Goal: Information Seeking & Learning: Check status

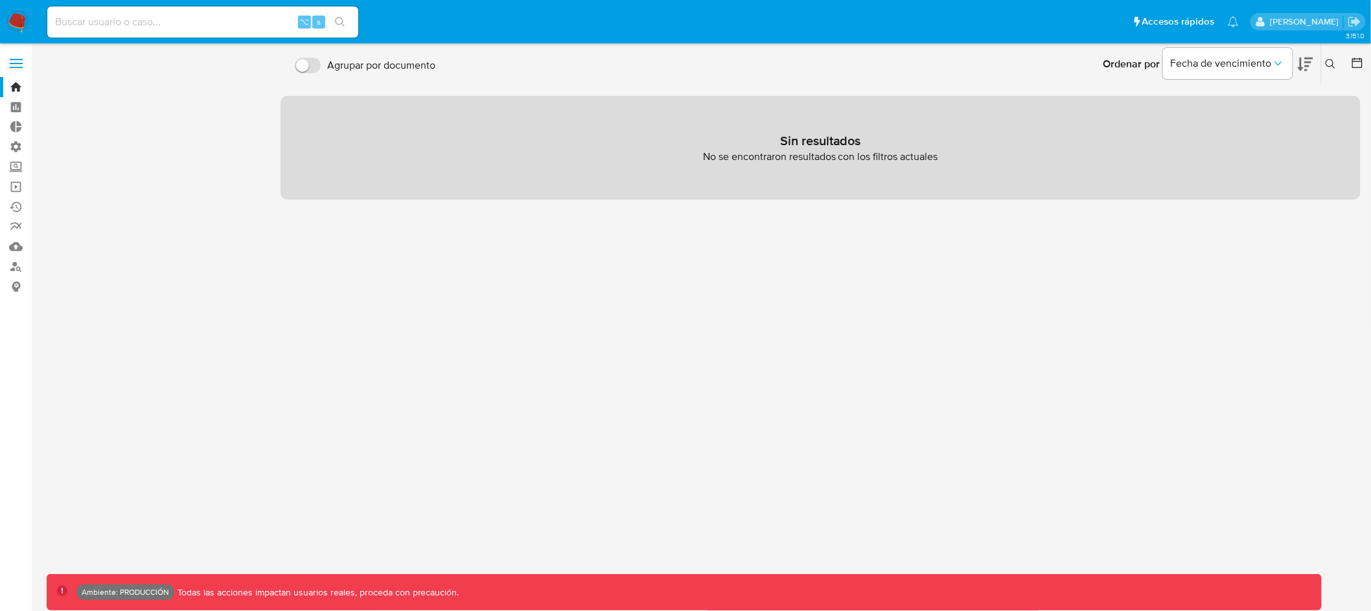
click at [218, 28] on input at bounding box center [202, 22] width 311 height 17
paste input "189583215"
type input "189583215"
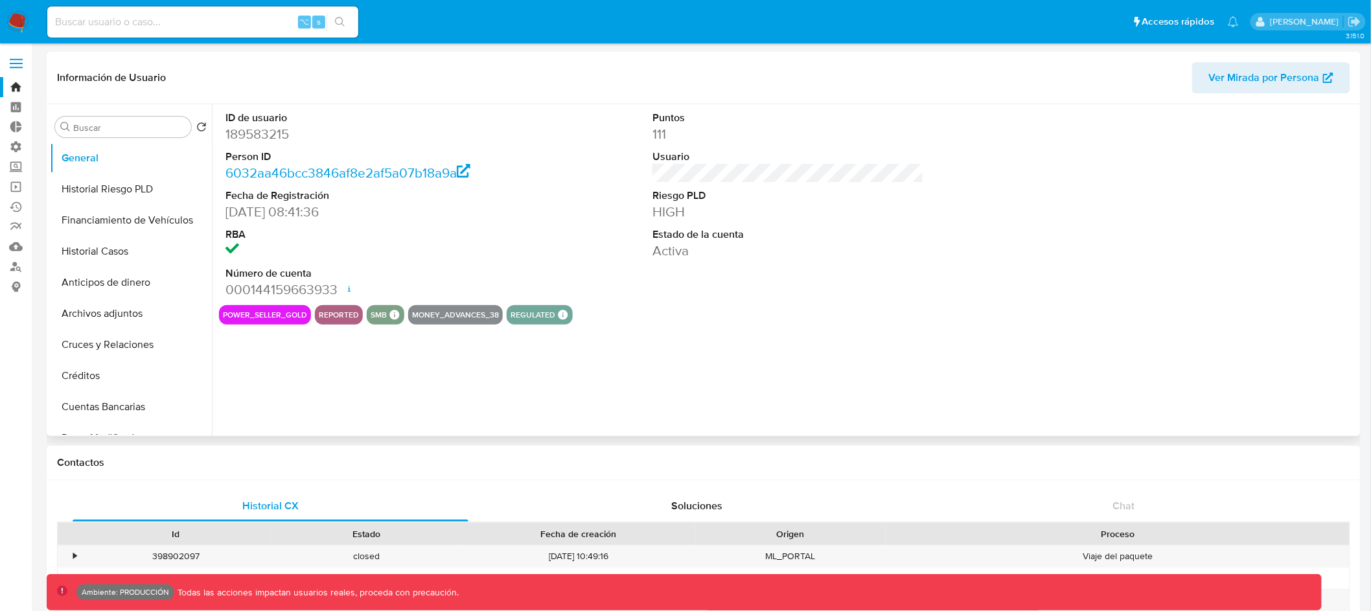
select select "10"
click at [128, 124] on input "Buscar" at bounding box center [129, 128] width 113 height 12
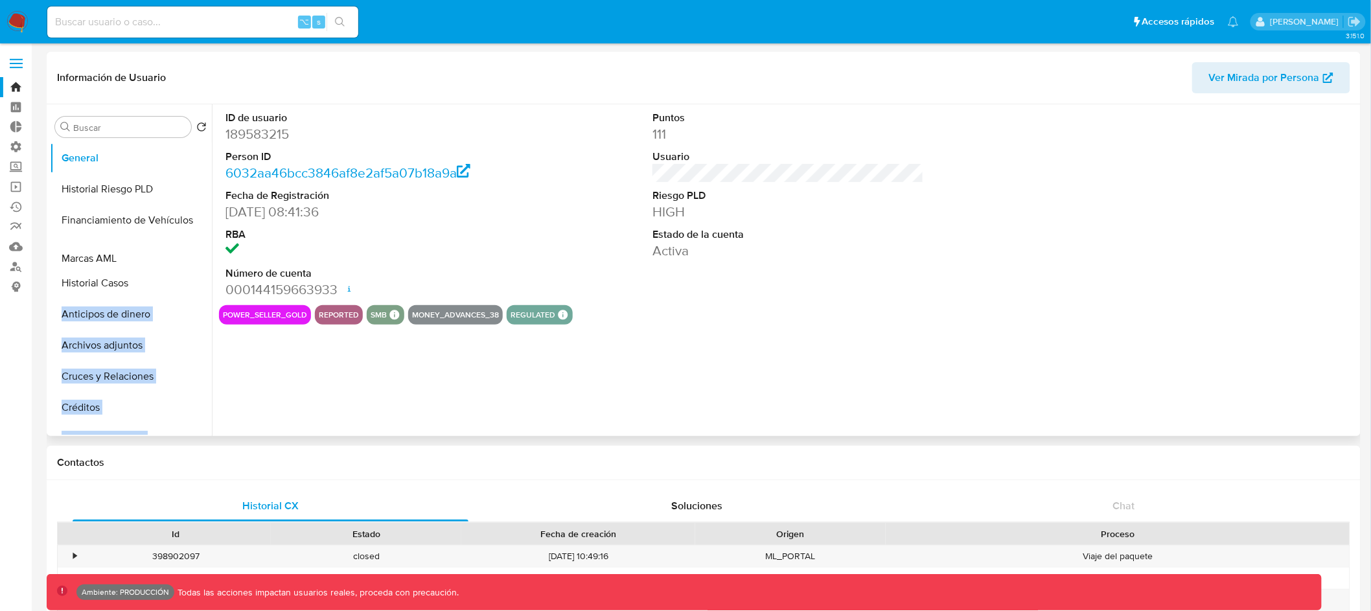
drag, startPoint x: 195, startPoint y: 328, endPoint x: 196, endPoint y: 260, distance: 67.4
click at [196, 260] on ul "General Historial Riesgo PLD Financiamiento de Vehículos Historial Casos Antici…" at bounding box center [131, 289] width 162 height 292
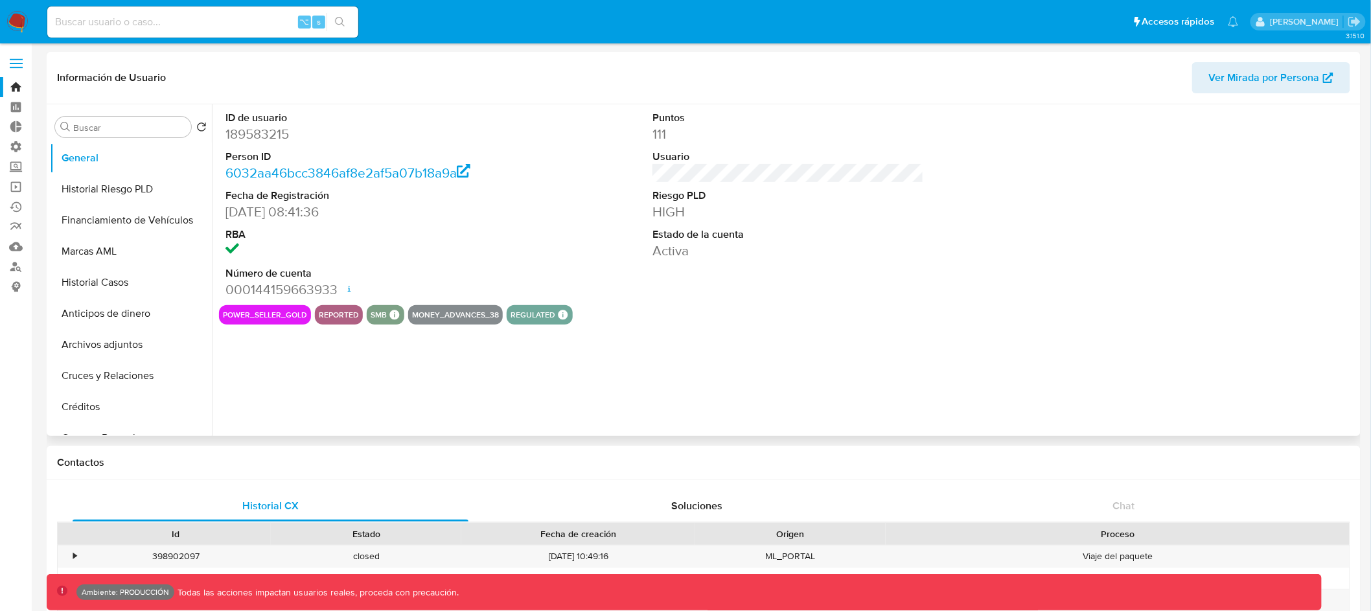
click at [356, 395] on div "ID de usuario 189583215 Person ID 6032aa46bcc3846af8e2af5a07b18a9a Fecha de Reg…" at bounding box center [785, 270] width 1146 height 332
drag, startPoint x: 193, startPoint y: 221, endPoint x: 193, endPoint y: 290, distance: 68.7
drag, startPoint x: 189, startPoint y: 251, endPoint x: 188, endPoint y: 189, distance: 61.6
click at [188, 189] on ul "General Historial Riesgo PLD Marcas AML Historial Casos Financiamiento de Vehíc…" at bounding box center [131, 289] width 162 height 292
click at [154, 246] on button "Marcas AML" at bounding box center [126, 251] width 152 height 31
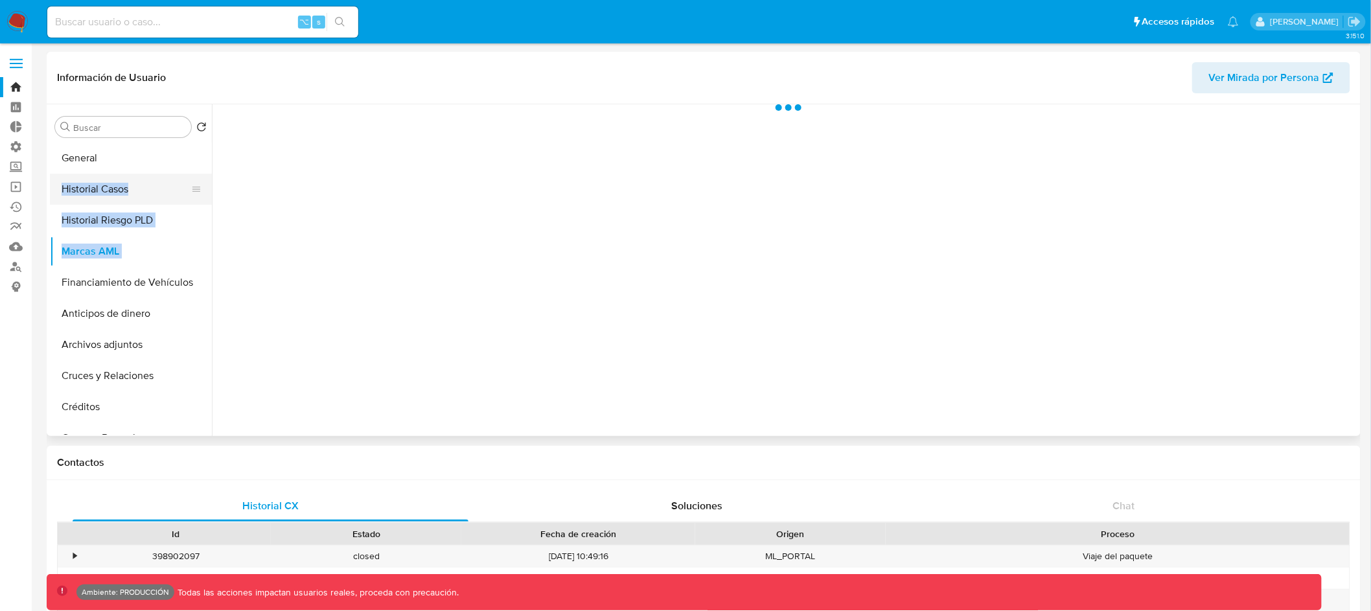
click at [142, 183] on button "Historial Casos" at bounding box center [126, 189] width 152 height 31
click at [389, 52] on div "Información de Usuario Ver Mirada por Persona" at bounding box center [704, 78] width 1314 height 52
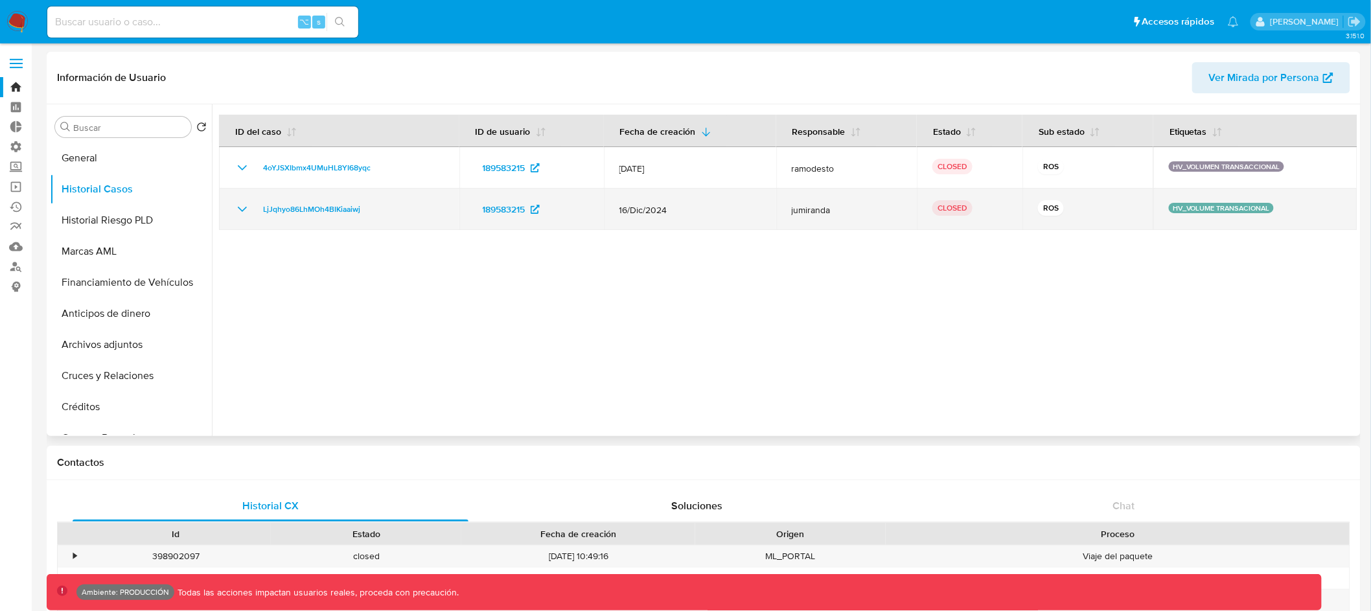
click at [241, 211] on icon "Mostrar/Ocultar" at bounding box center [242, 209] width 9 height 5
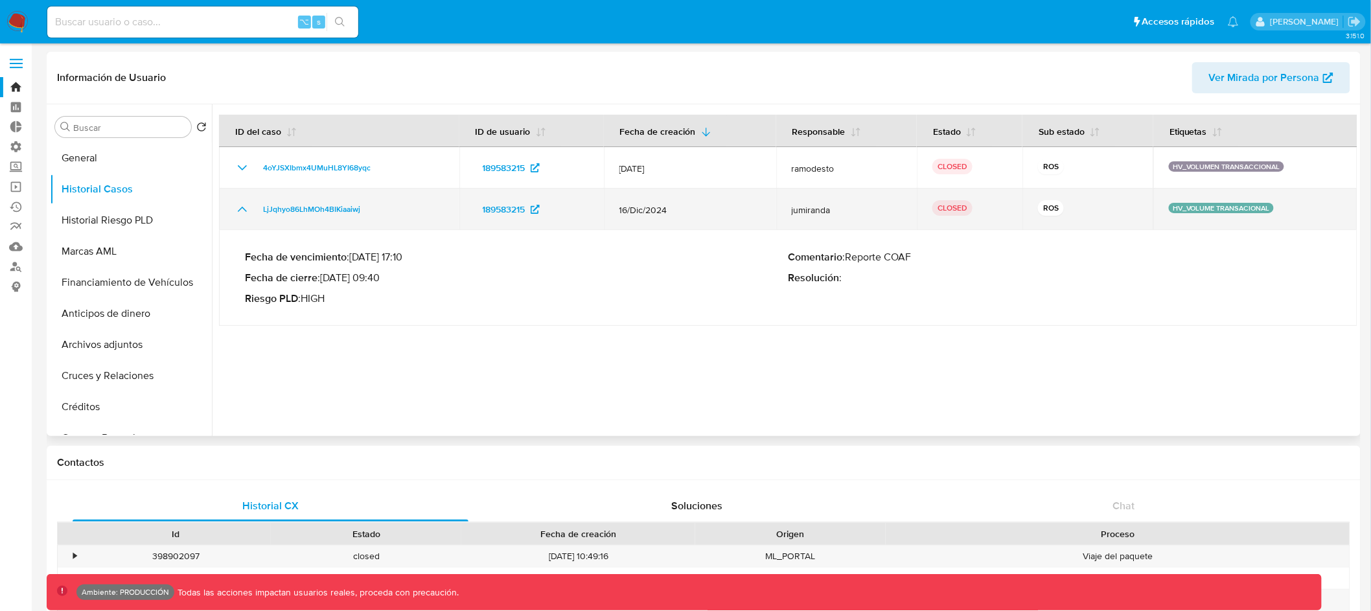
click at [241, 211] on icon "Mostrar/Ocultar" at bounding box center [243, 210] width 16 height 16
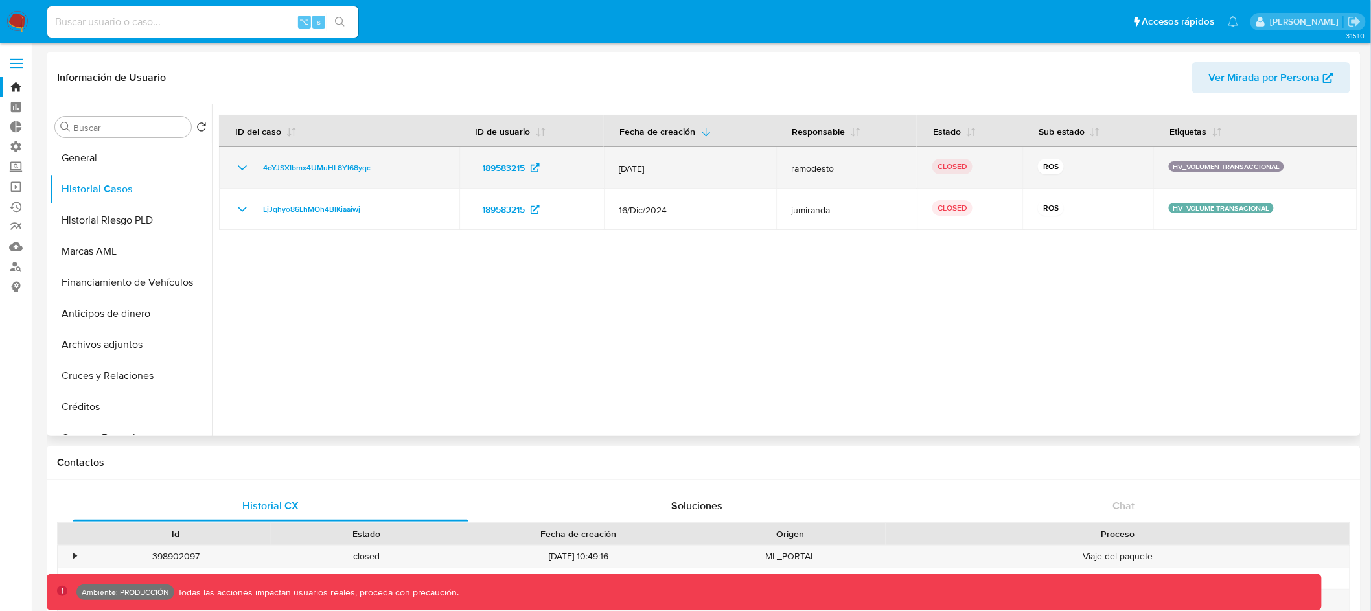
click at [241, 167] on icon "Mostrar/Ocultar" at bounding box center [243, 168] width 16 height 16
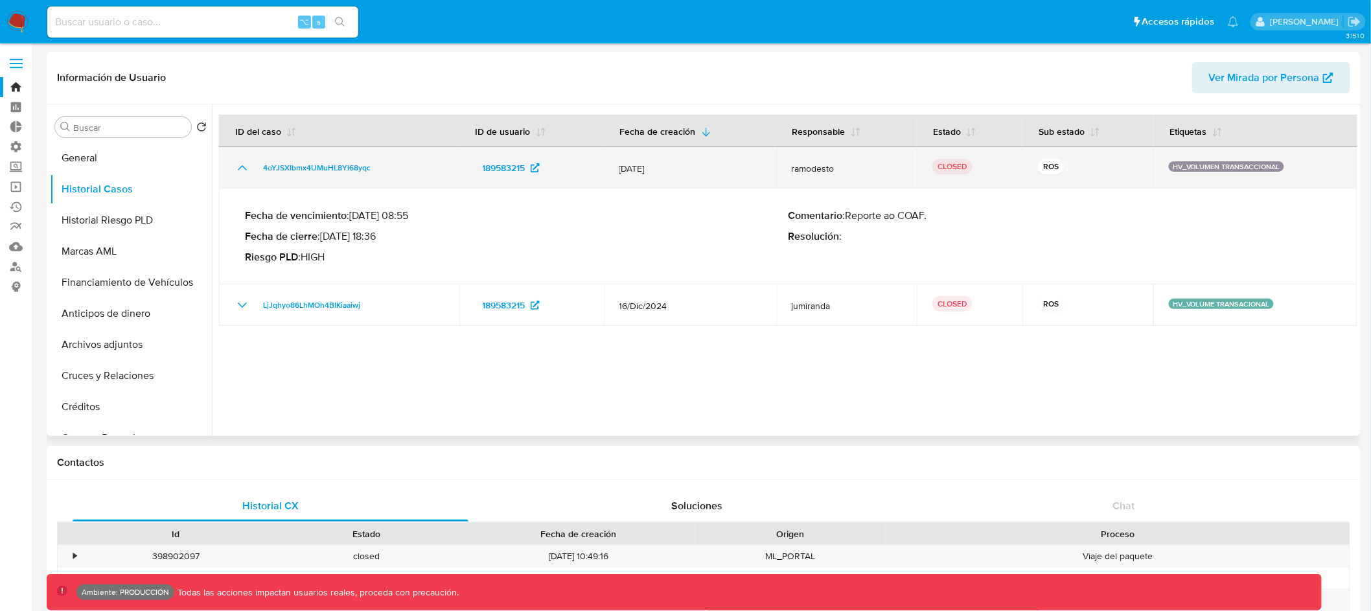
click at [241, 167] on icon "Mostrar/Ocultar" at bounding box center [242, 167] width 9 height 5
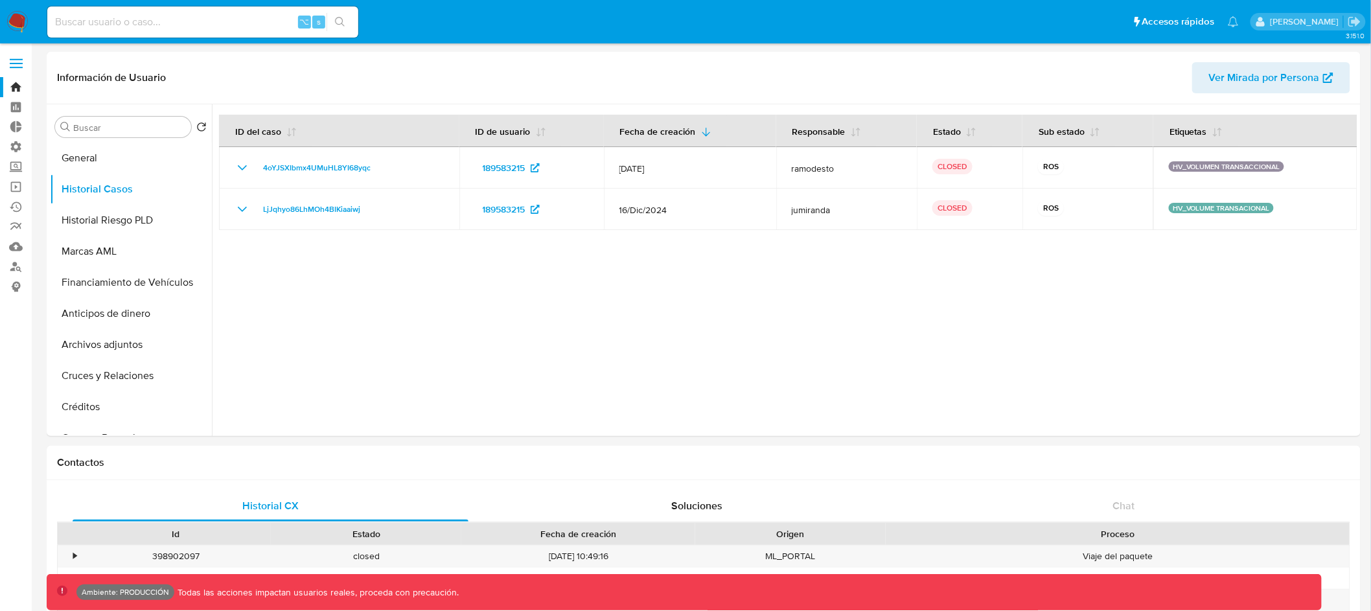
click at [228, 23] on input at bounding box center [202, 22] width 311 height 17
paste input "2046105129"
type input "2046105129"
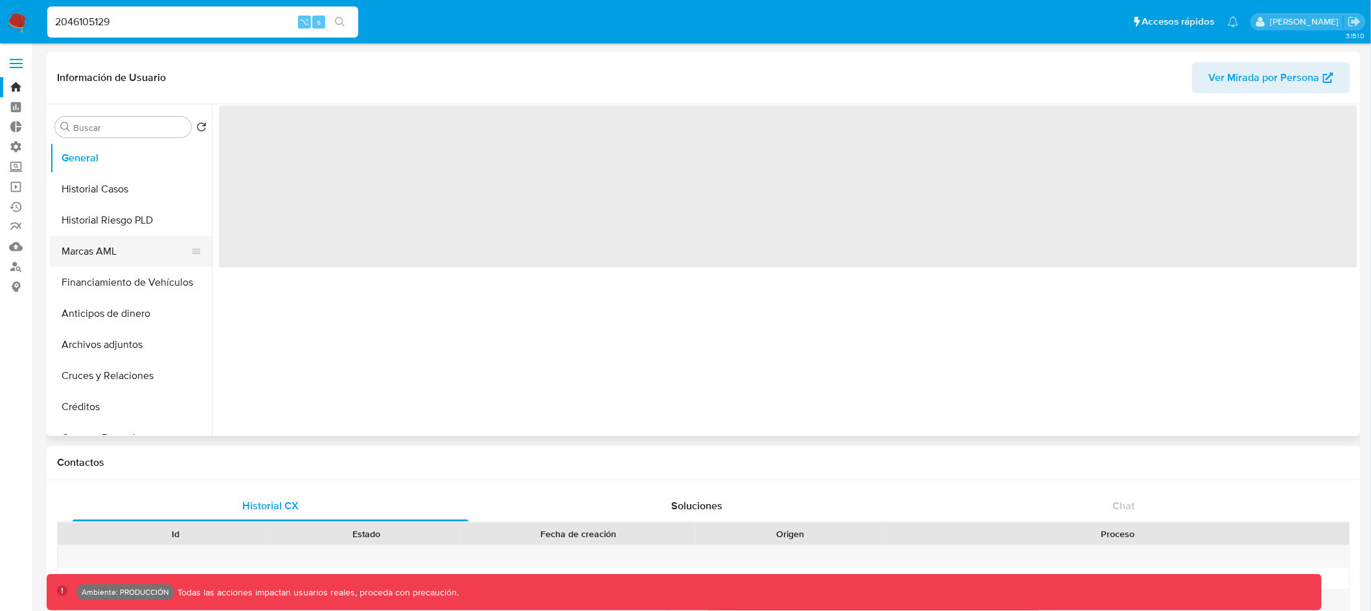
click at [122, 249] on button "Marcas AML" at bounding box center [126, 251] width 152 height 31
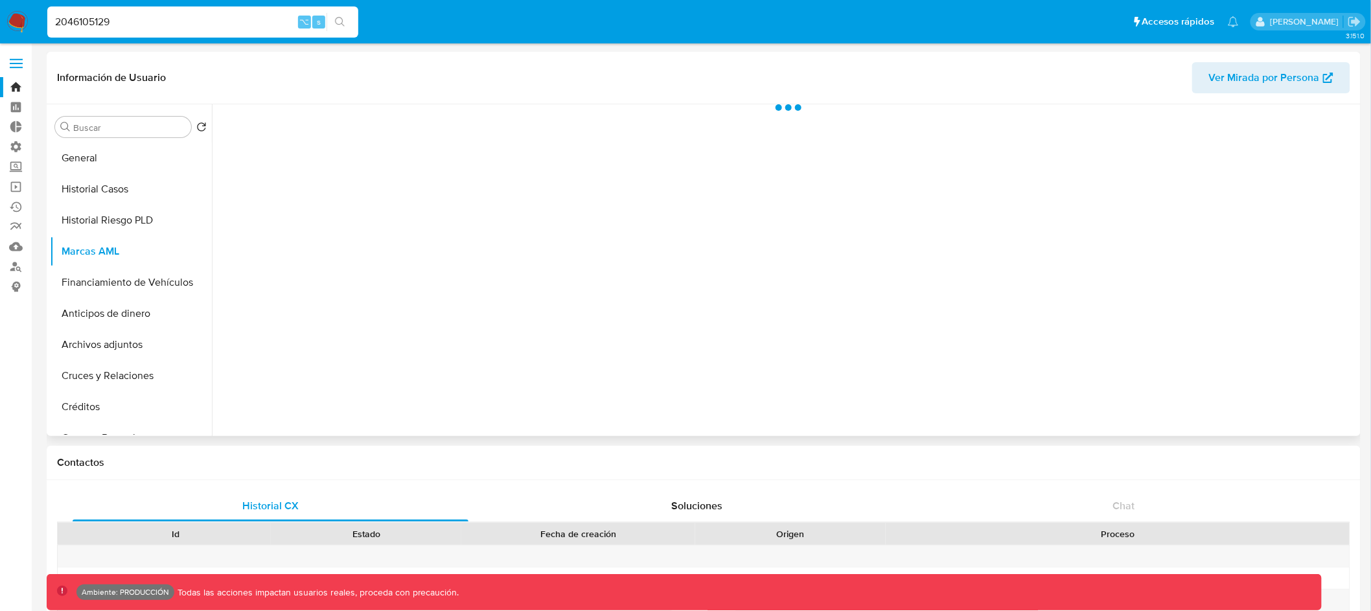
select select "10"
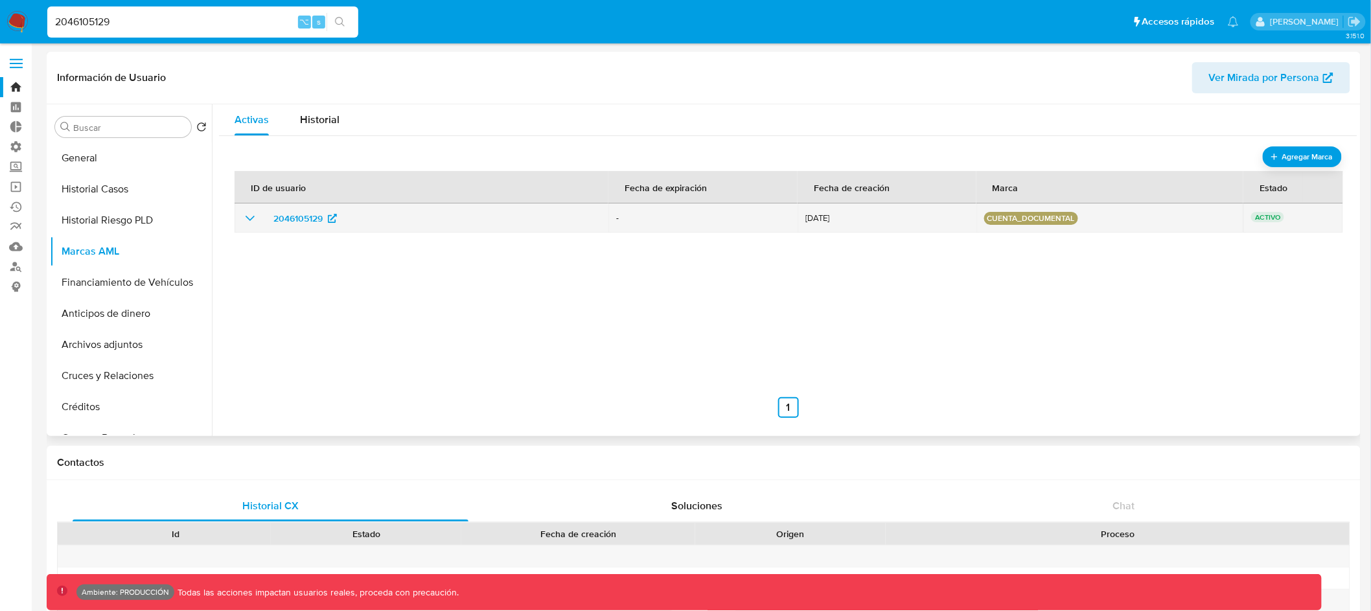
click at [253, 216] on icon "show_hidden_detail_by_id_2046105129" at bounding box center [250, 219] width 16 height 16
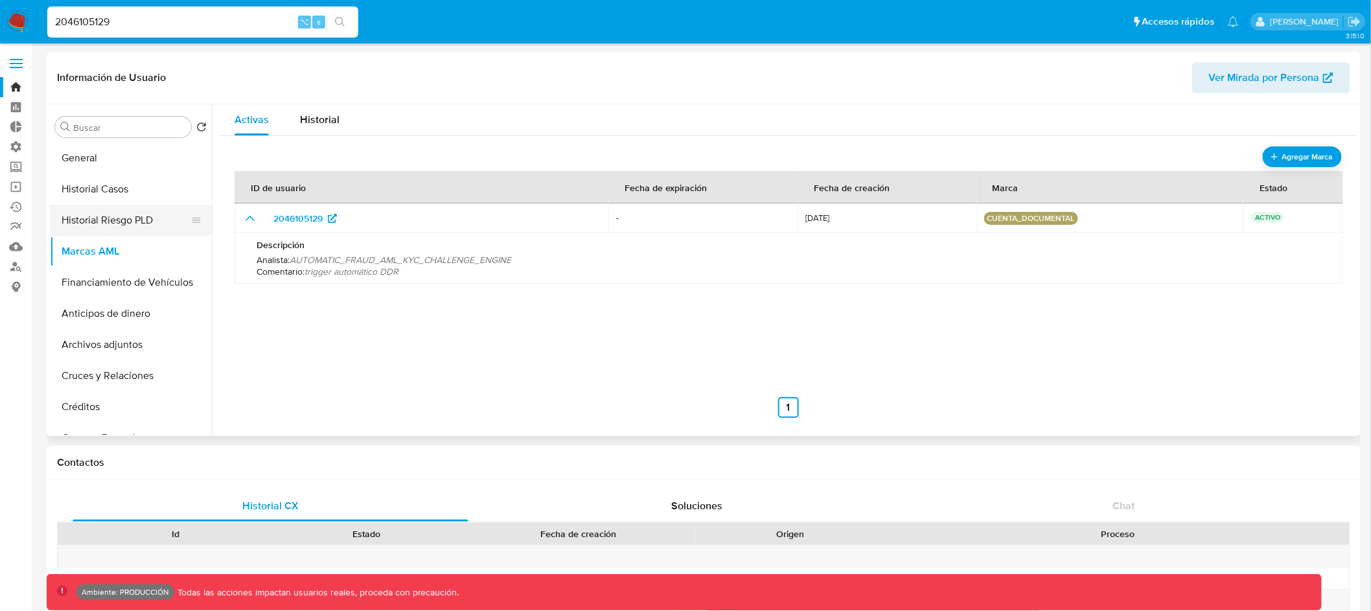
click at [148, 217] on button "Historial Riesgo PLD" at bounding box center [126, 220] width 152 height 31
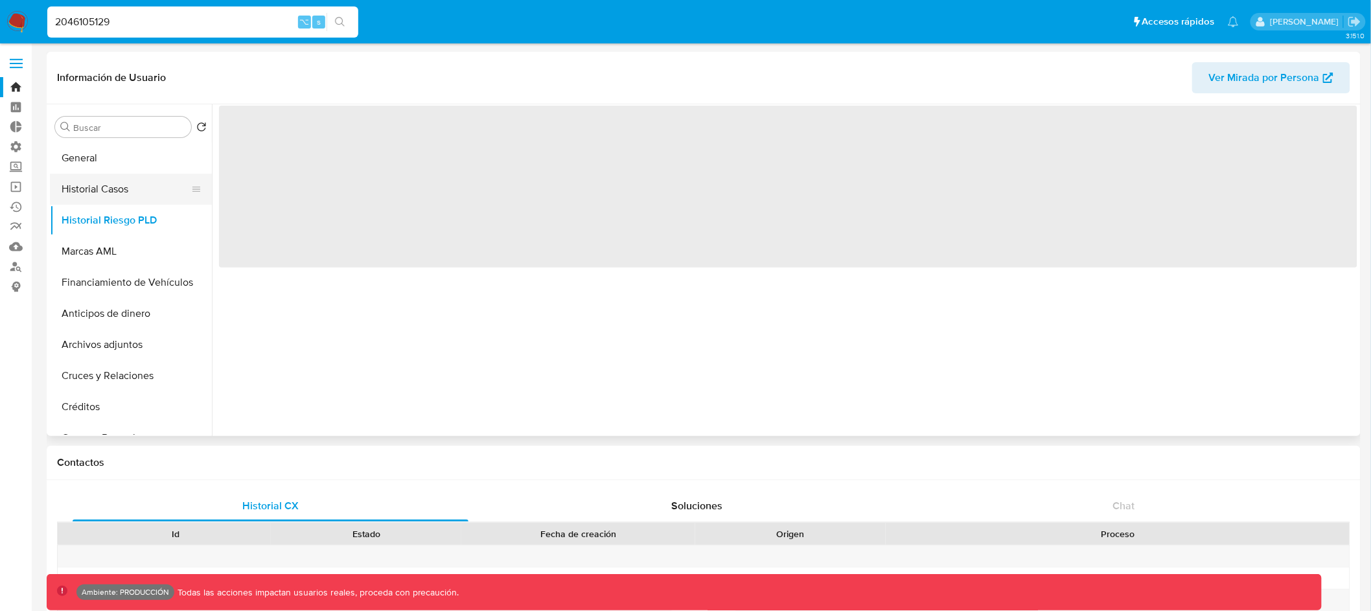
click at [122, 193] on button "Historial Casos" at bounding box center [126, 189] width 152 height 31
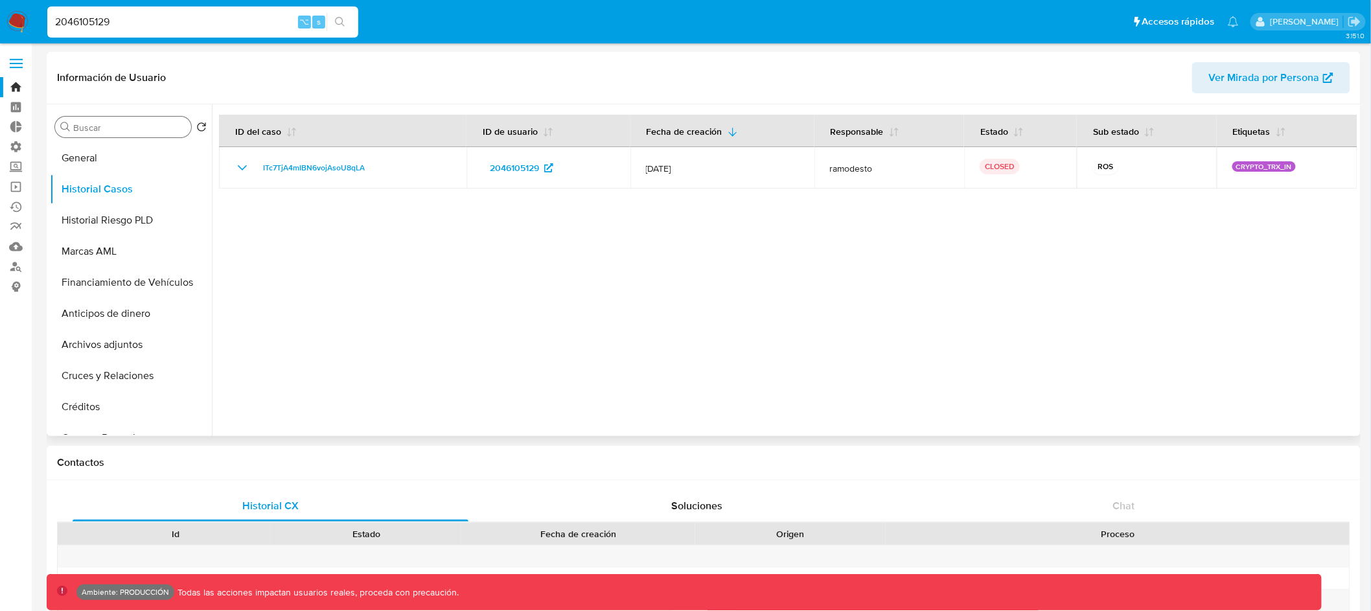
click at [124, 119] on div "Buscar" at bounding box center [123, 127] width 136 height 21
click at [123, 126] on input "Buscar" at bounding box center [129, 128] width 113 height 12
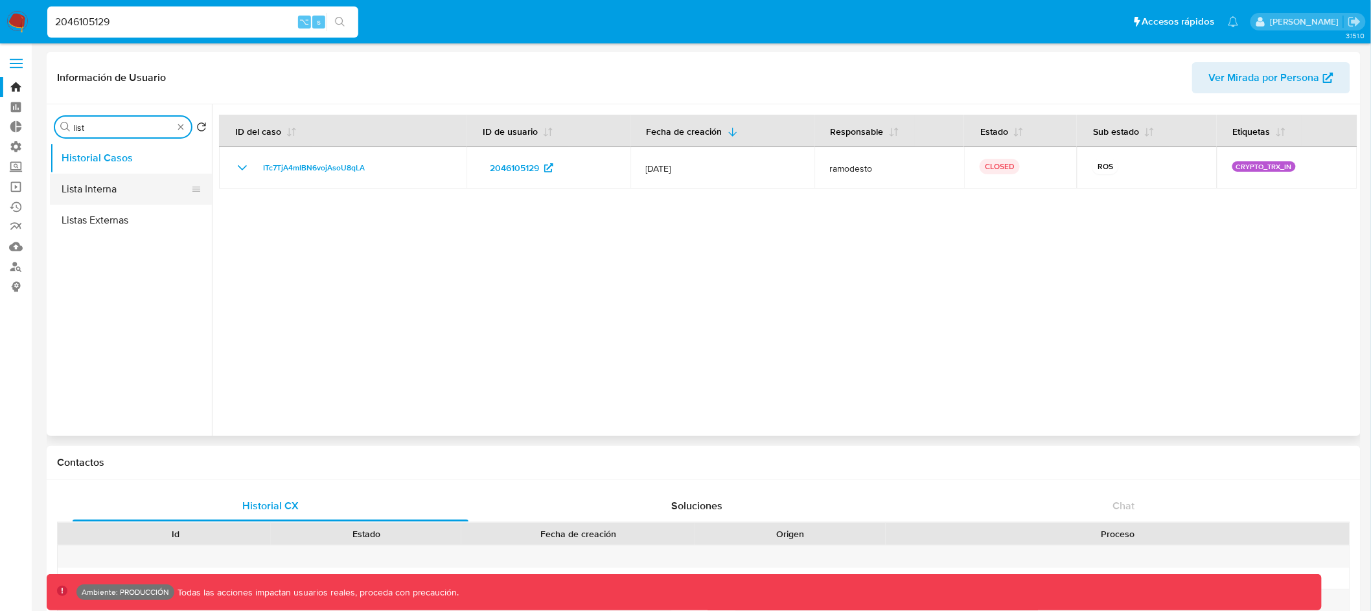
type input "list"
click at [126, 192] on button "Lista Interna" at bounding box center [126, 189] width 152 height 31
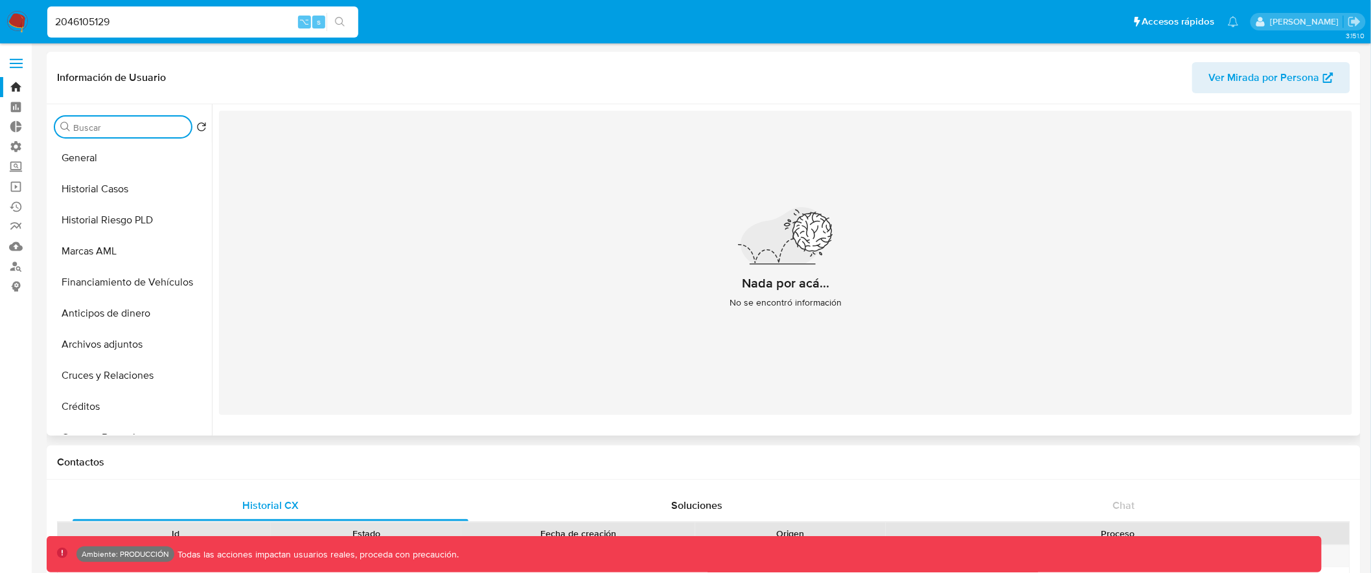
click at [115, 126] on input "Buscar" at bounding box center [129, 128] width 113 height 12
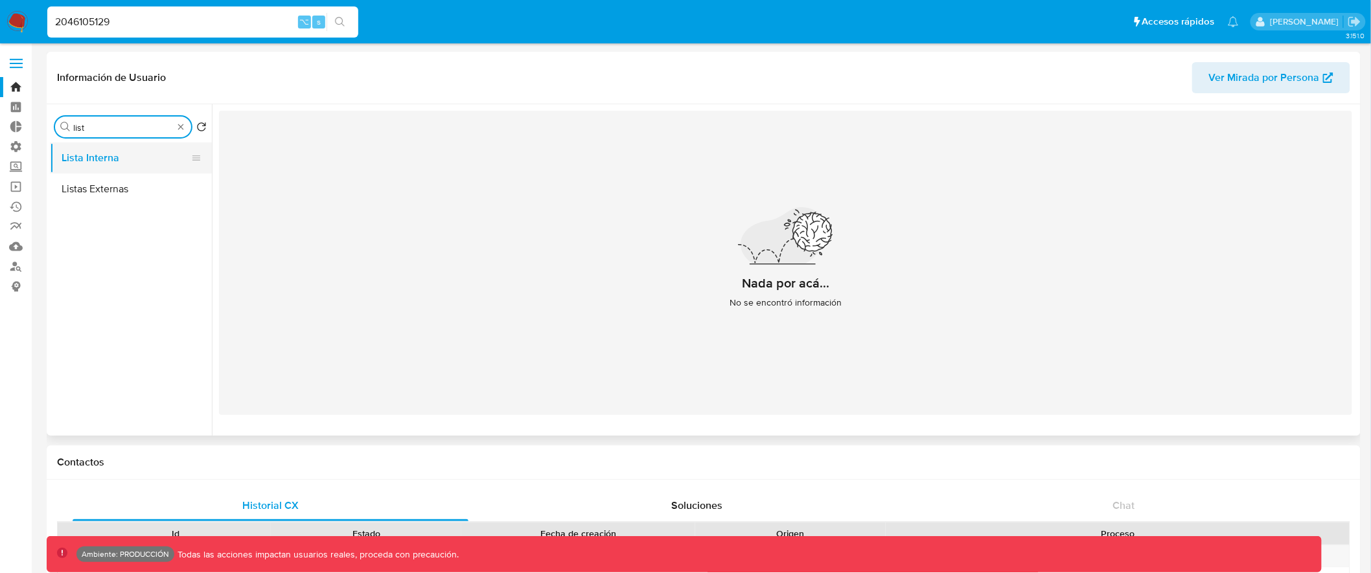
type input "list"
click at [137, 158] on button "Lista Interna" at bounding box center [126, 158] width 152 height 31
click at [153, 196] on button "Listas Externas" at bounding box center [126, 189] width 152 height 31
click at [150, 158] on button "Lista Interna" at bounding box center [126, 158] width 152 height 31
click at [624, 76] on header "Información de Usuario Ver Mirada por Persona" at bounding box center [703, 77] width 1293 height 31
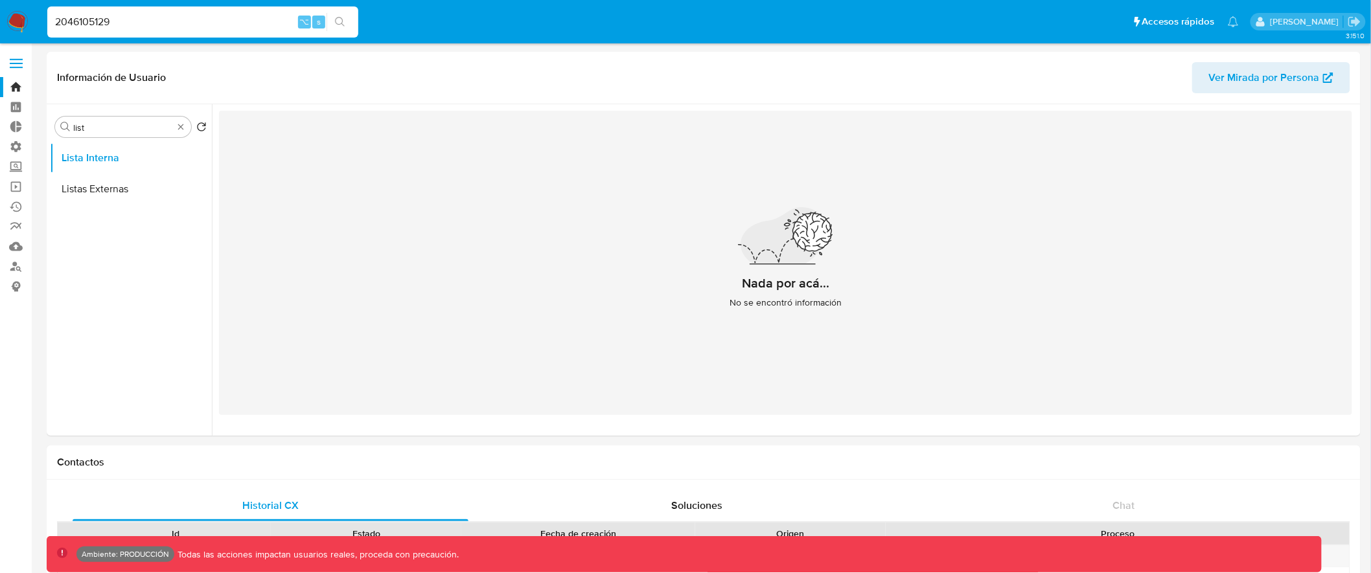
click at [253, 15] on input "2046105129" at bounding box center [202, 22] width 311 height 17
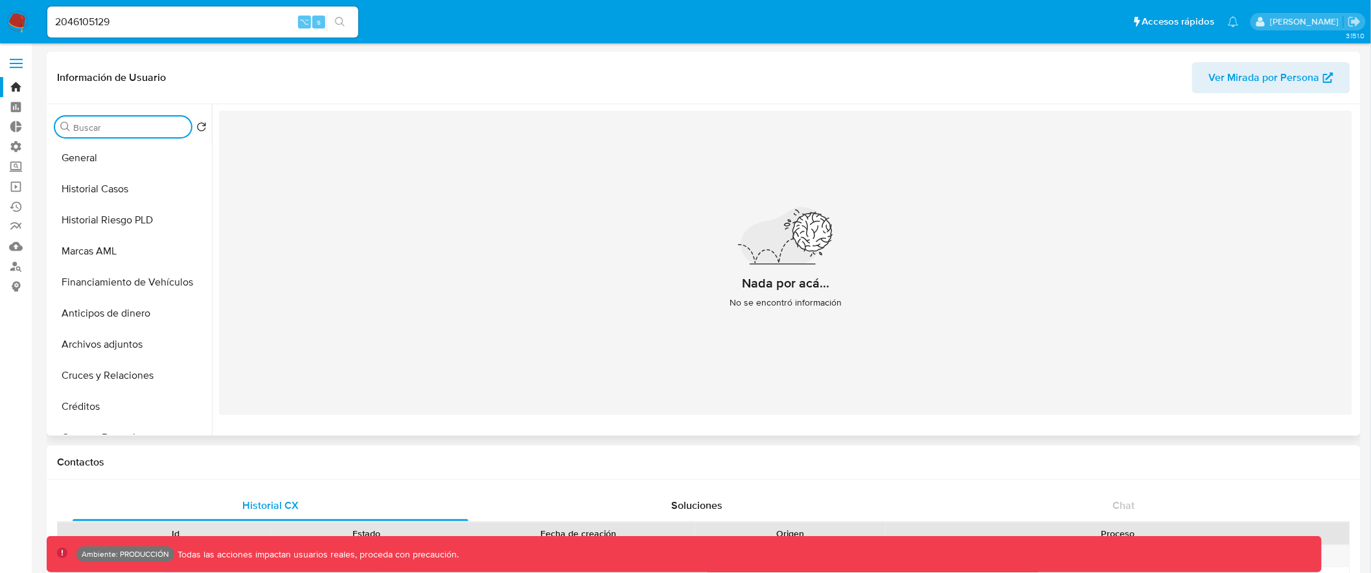
click at [353, 54] on div "Información de Usuario Ver Mirada por Persona" at bounding box center [704, 78] width 1314 height 52
